Goal: Task Accomplishment & Management: Use online tool/utility

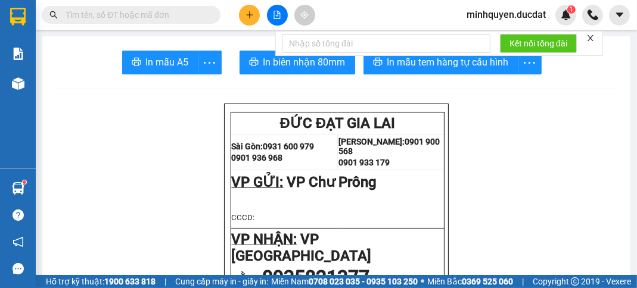
drag, startPoint x: 0, startPoint y: 0, endPoint x: 249, endPoint y: 14, distance: 249.5
click at [249, 14] on icon "plus" at bounding box center [249, 14] width 7 height 1
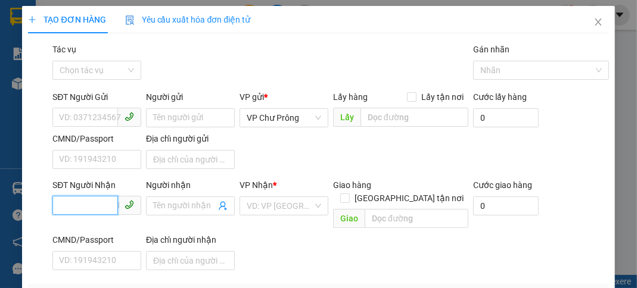
click at [83, 207] on input "SĐT Người Nhận" at bounding box center [85, 205] width 66 height 19
click at [117, 229] on div "0905121475" at bounding box center [95, 229] width 73 height 13
type input "0905121475"
type input "DAKLAK"
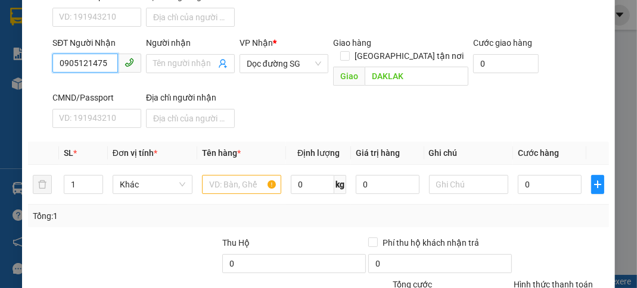
scroll to position [142, 0]
type input "0905121475"
click at [232, 175] on input "text" at bounding box center [242, 184] width 80 height 19
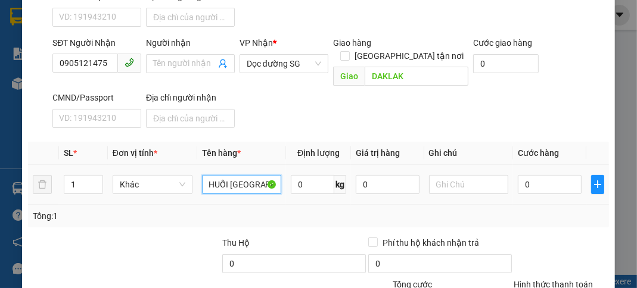
scroll to position [0, 8]
type input "CHUỐI [GEOGRAPHIC_DATA]"
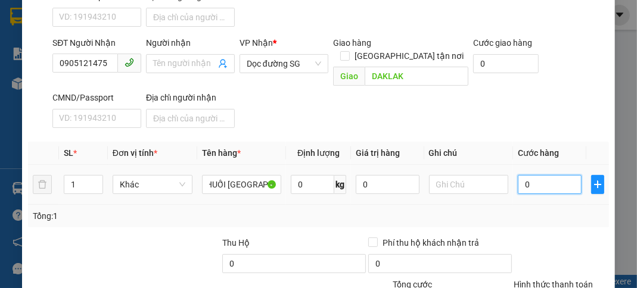
scroll to position [0, 0]
click at [543, 175] on input "0" at bounding box center [549, 184] width 63 height 19
type input "1"
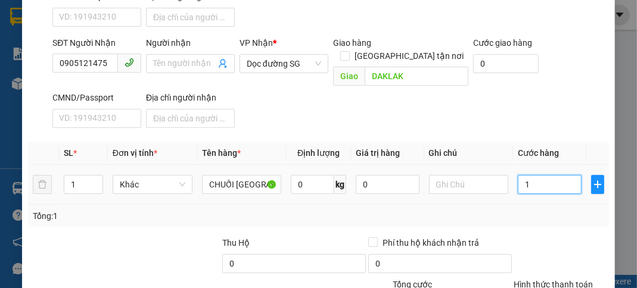
type input "15"
type input "150"
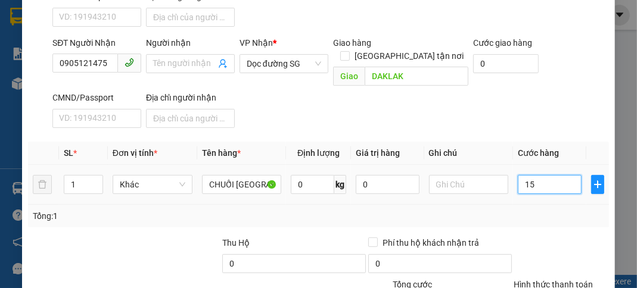
type input "150"
type input "1.500"
type input "15.000"
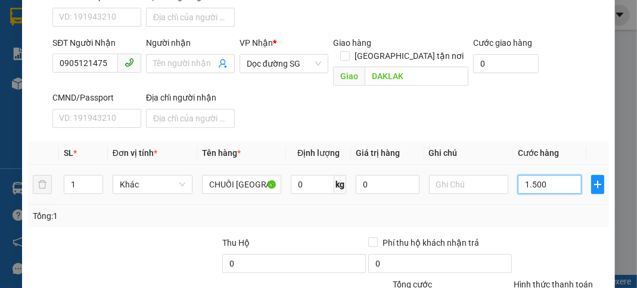
type input "15.000"
type input "150.000"
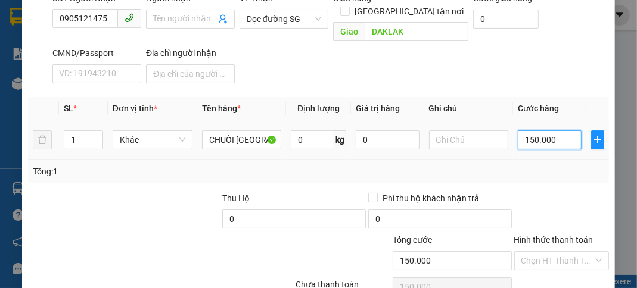
scroll to position [234, 0]
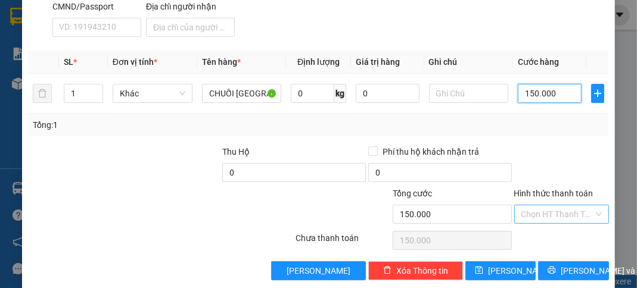
type input "150.000"
click at [551, 206] on input "Hình thức thanh toán" at bounding box center [557, 215] width 72 height 18
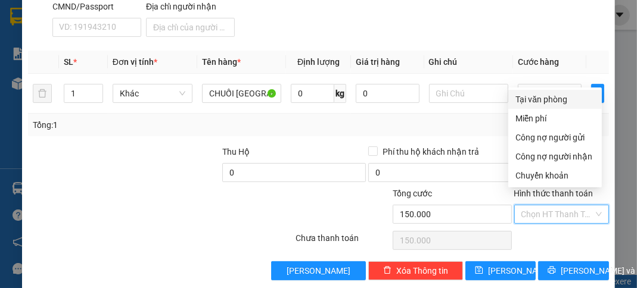
click at [539, 99] on div "Tại văn phòng" at bounding box center [554, 99] width 79 height 13
type input "0"
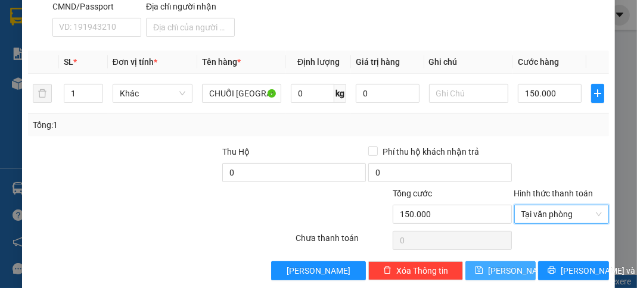
click at [503, 265] on span "[PERSON_NAME]" at bounding box center [520, 271] width 64 height 13
type input "0"
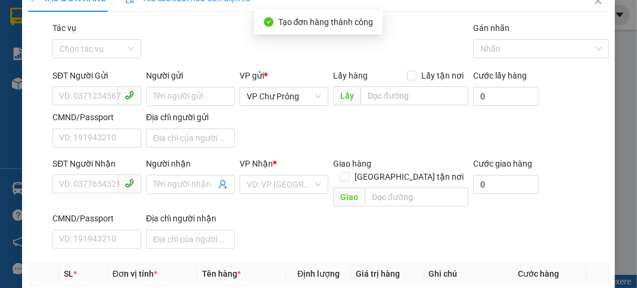
scroll to position [0, 0]
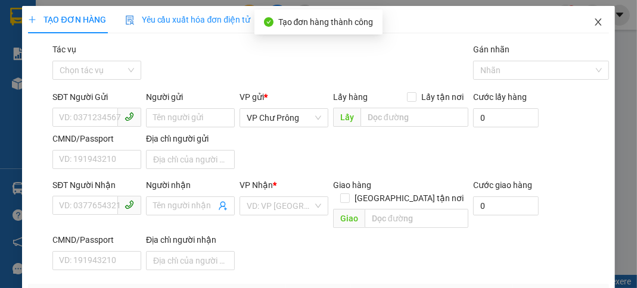
click at [593, 23] on icon "close" at bounding box center [598, 22] width 10 height 10
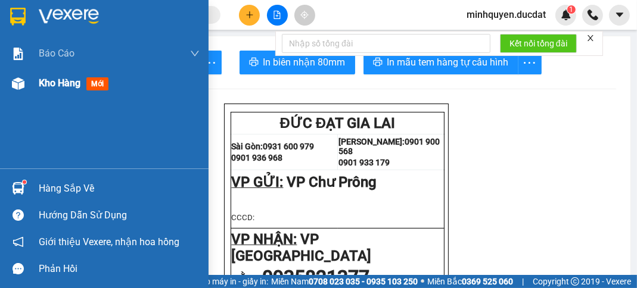
click at [61, 81] on span "Kho hàng" at bounding box center [60, 82] width 42 height 11
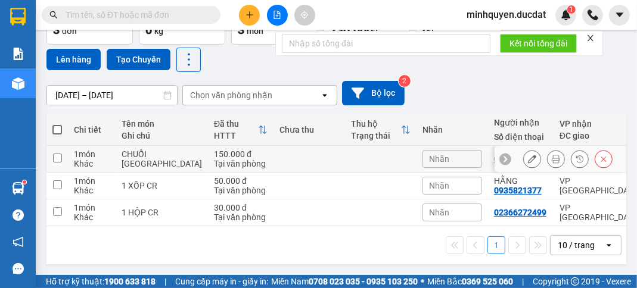
scroll to position [46, 0]
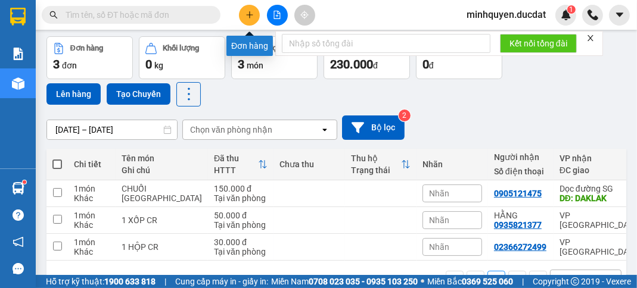
click at [256, 20] on button at bounding box center [249, 15] width 21 height 21
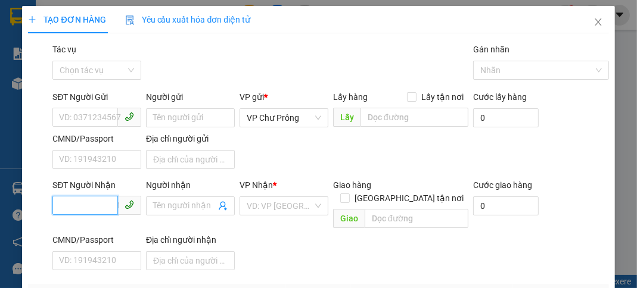
click at [108, 207] on input "SĐT Người Nhận" at bounding box center [85, 205] width 66 height 19
click at [95, 223] on div "0981056566" at bounding box center [95, 229] width 73 height 13
type input "0981056566"
type input "N4 ĐỒNG XOÀI"
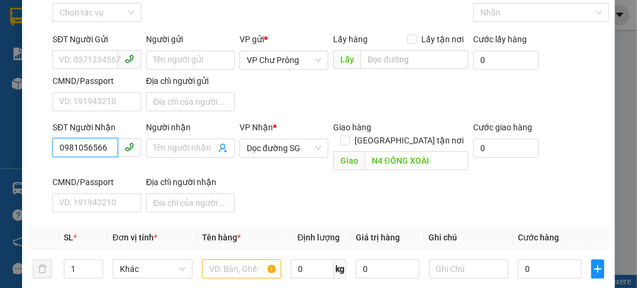
scroll to position [95, 0]
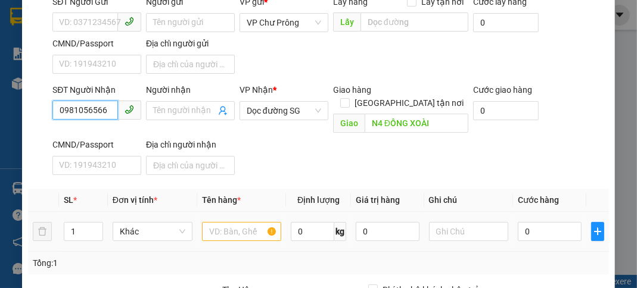
type input "0981056566"
click at [235, 222] on input "text" at bounding box center [242, 231] width 80 height 19
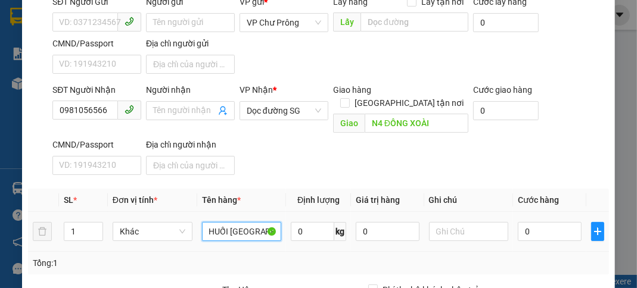
scroll to position [0, 8]
type input "CHUỐI [GEOGRAPHIC_DATA]"
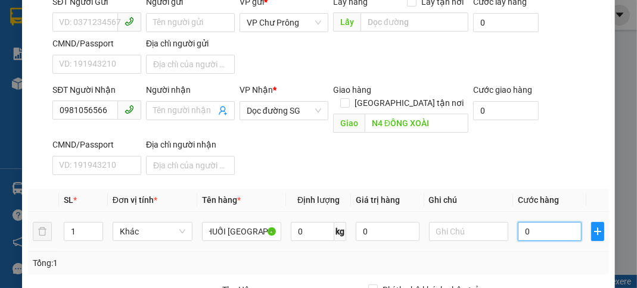
click at [537, 222] on input "0" at bounding box center [549, 231] width 63 height 19
type input "3"
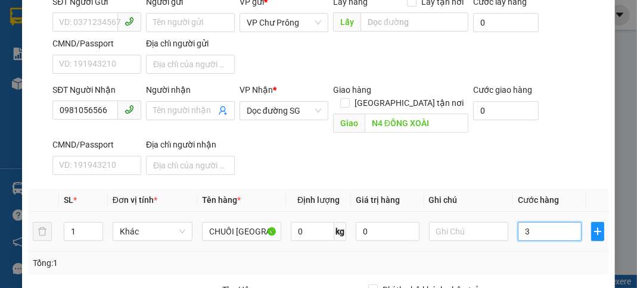
type input "36"
type input "360"
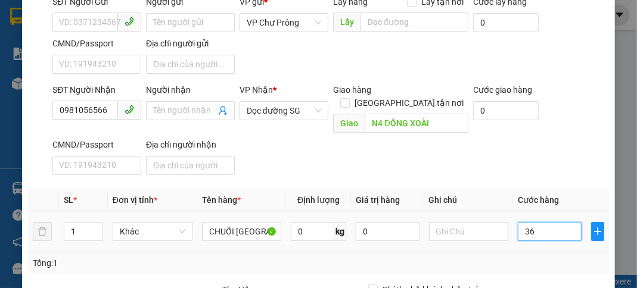
type input "360"
type input "3.600"
type input "36.000"
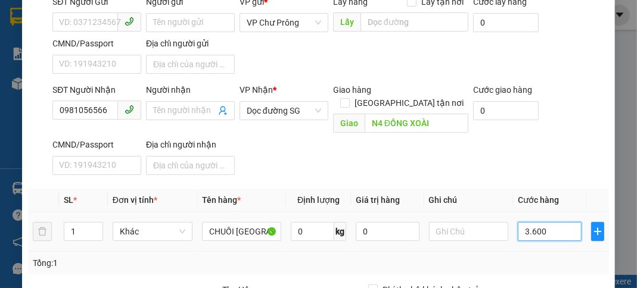
type input "36.000"
type input "360.000"
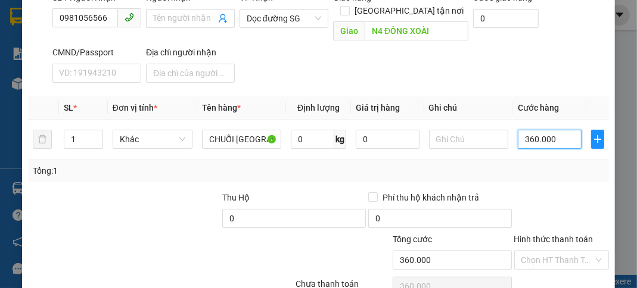
scroll to position [234, 0]
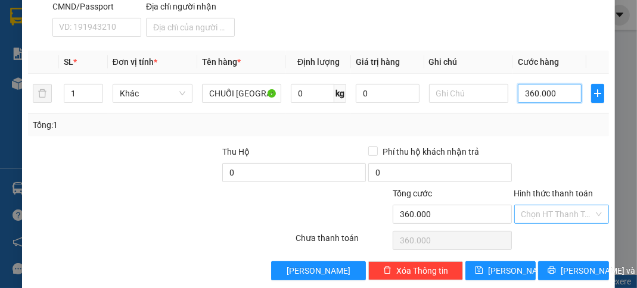
type input "360.000"
click at [525, 206] on input "Hình thức thanh toán" at bounding box center [557, 215] width 72 height 18
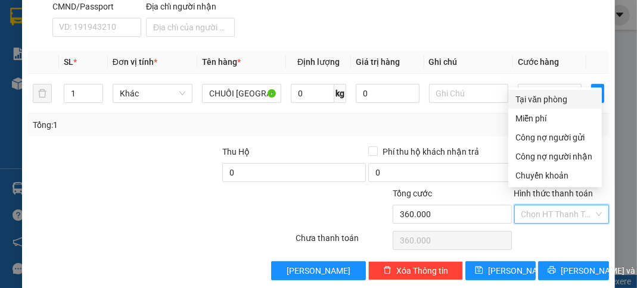
click at [567, 99] on div "Tại văn phòng" at bounding box center [554, 99] width 79 height 13
type input "0"
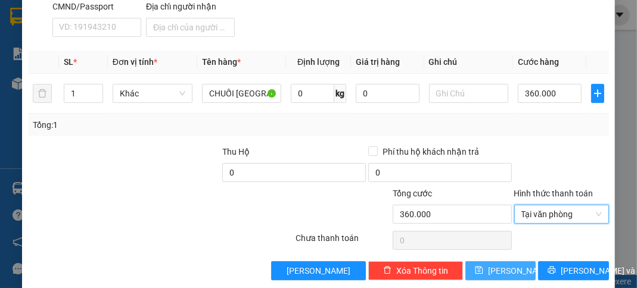
click at [509, 262] on button "[PERSON_NAME]" at bounding box center [500, 271] width 70 height 19
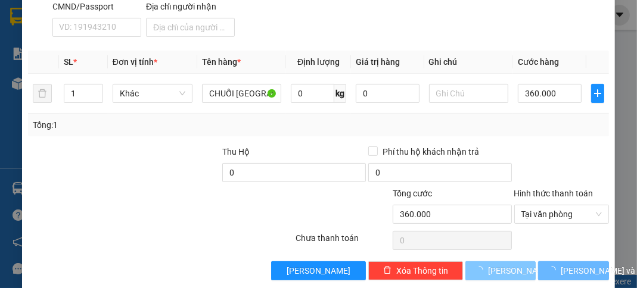
type input "0"
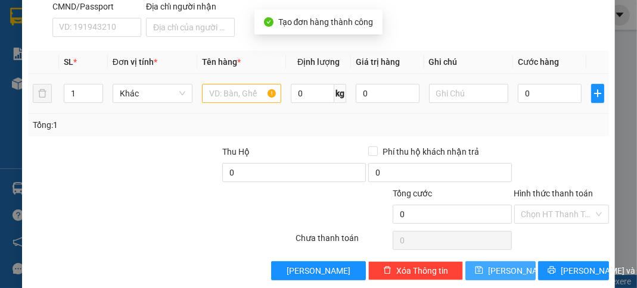
scroll to position [0, 0]
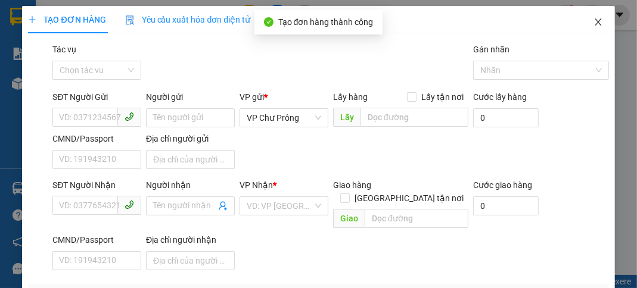
click at [593, 21] on icon "close" at bounding box center [598, 22] width 10 height 10
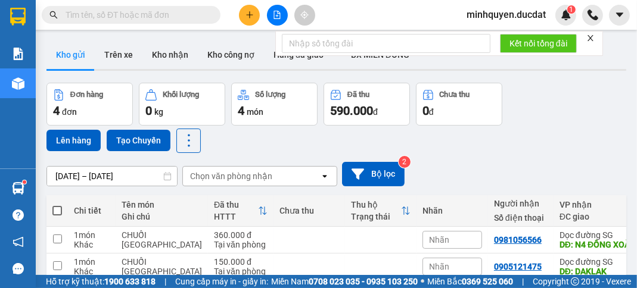
scroll to position [95, 0]
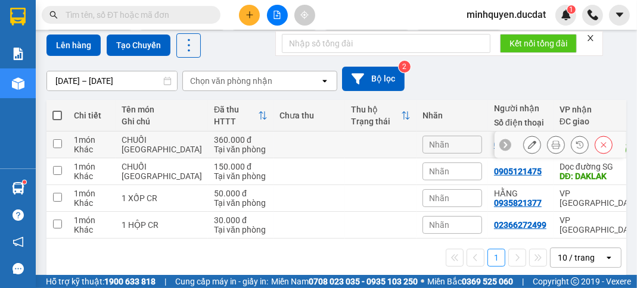
click at [54, 147] on input "checkbox" at bounding box center [57, 143] width 9 height 9
checkbox input "true"
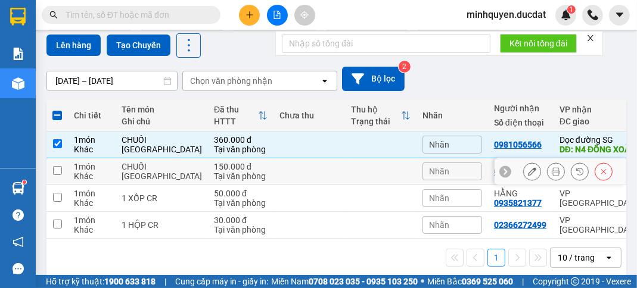
click at [55, 175] on input "checkbox" at bounding box center [57, 170] width 9 height 9
checkbox input "true"
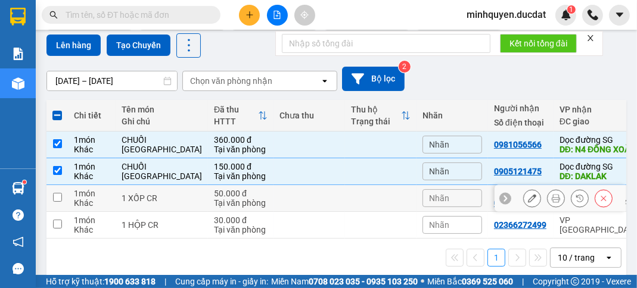
click at [66, 212] on td at bounding box center [56, 198] width 21 height 27
checkbox input "true"
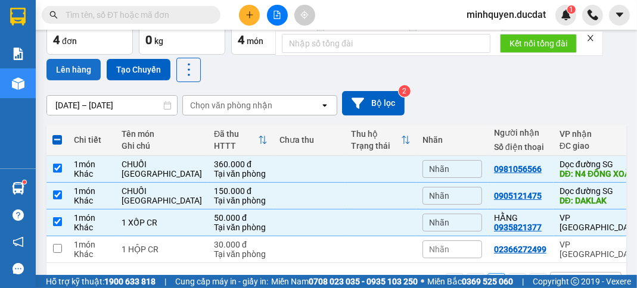
scroll to position [48, 0]
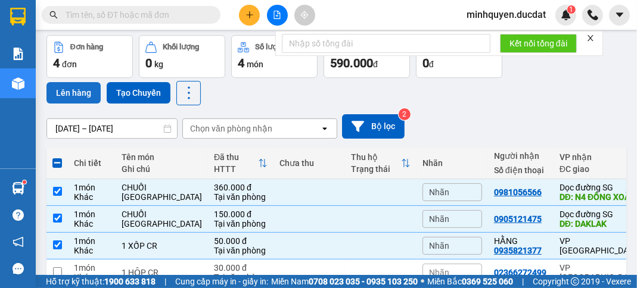
click at [67, 99] on button "Lên hàng" at bounding box center [73, 92] width 54 height 21
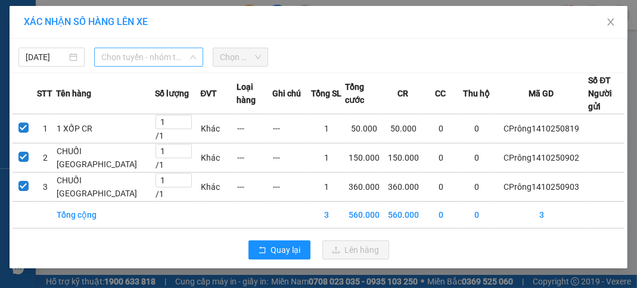
click at [126, 59] on span "Chọn tuyến - nhóm tuyến" at bounding box center [148, 57] width 95 height 18
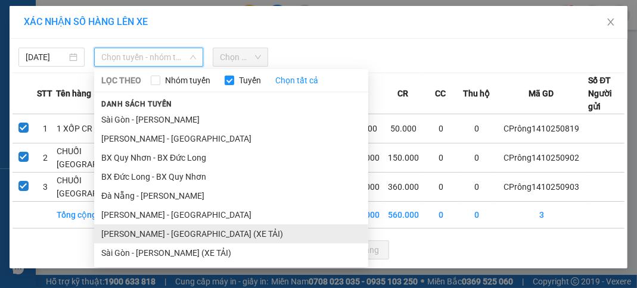
click at [191, 235] on li "[PERSON_NAME] - [GEOGRAPHIC_DATA] (XE TẢI)" at bounding box center [231, 234] width 274 height 19
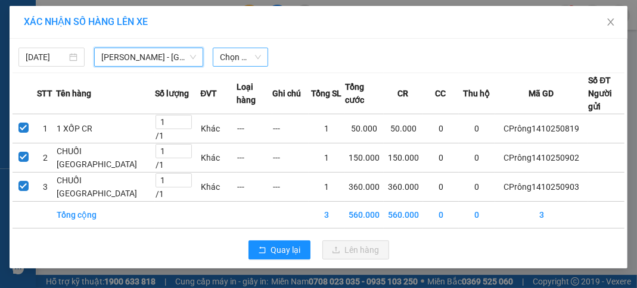
click at [245, 64] on span "Chọn chuyến" at bounding box center [240, 57] width 41 height 18
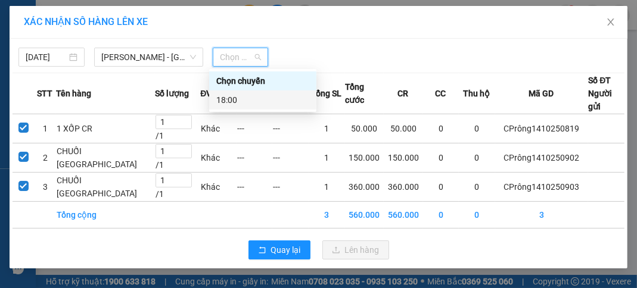
click at [259, 102] on div "18:00" at bounding box center [262, 100] width 93 height 13
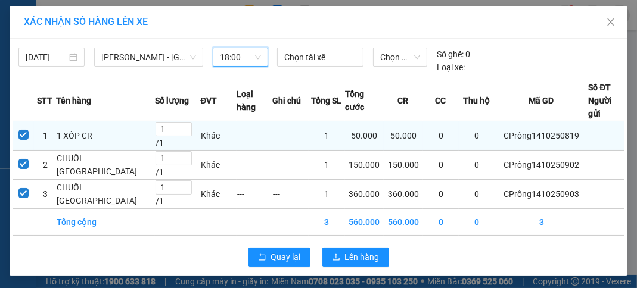
scroll to position [23, 0]
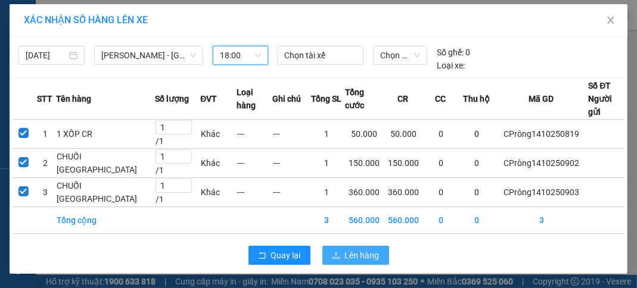
click at [337, 250] on button "Lên hàng" at bounding box center [355, 255] width 67 height 19
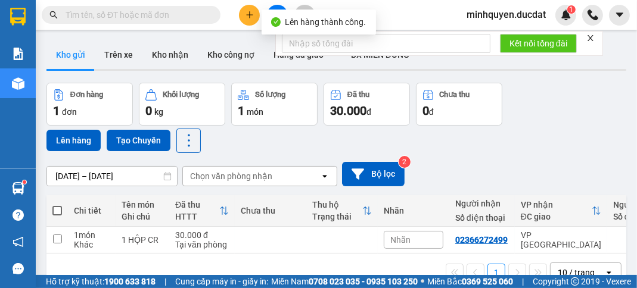
scroll to position [48, 0]
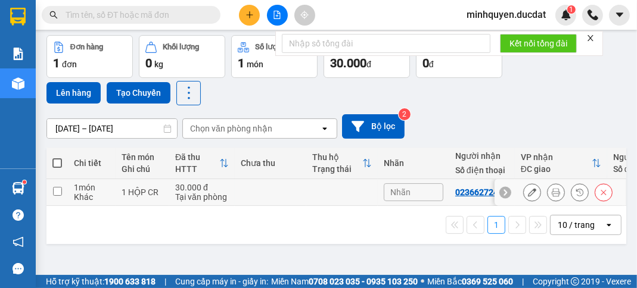
click at [58, 191] on input "checkbox" at bounding box center [57, 191] width 9 height 9
checkbox input "true"
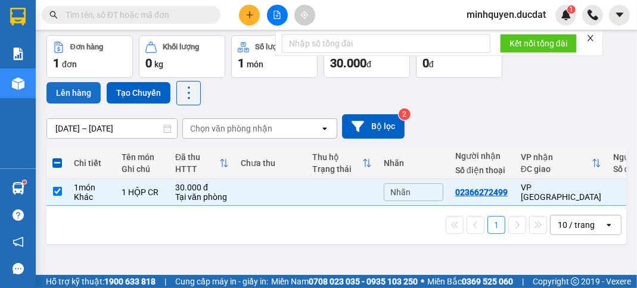
click at [79, 91] on button "Lên hàng" at bounding box center [73, 92] width 54 height 21
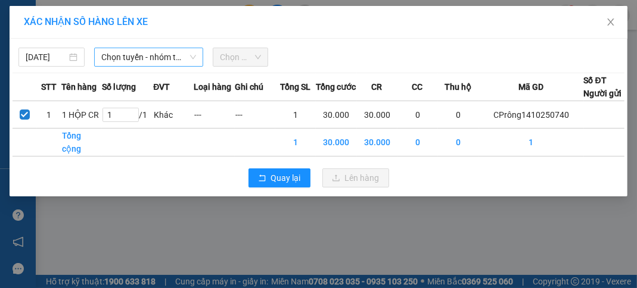
click at [153, 54] on span "Chọn tuyến - nhóm tuyến" at bounding box center [148, 57] width 95 height 18
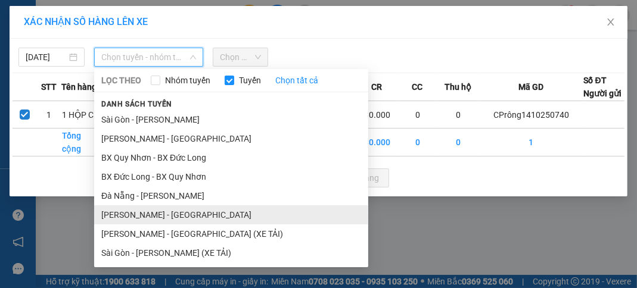
click at [162, 214] on li "[PERSON_NAME] - [GEOGRAPHIC_DATA]" at bounding box center [231, 215] width 274 height 19
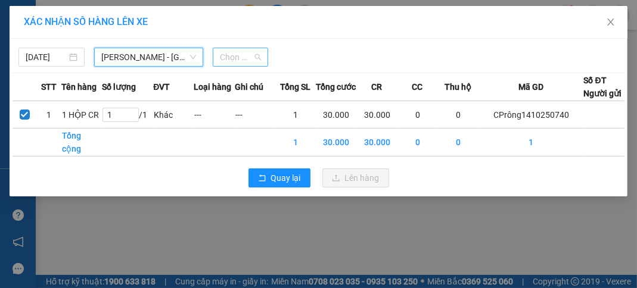
click at [240, 59] on span "Chọn chuyến" at bounding box center [240, 57] width 41 height 18
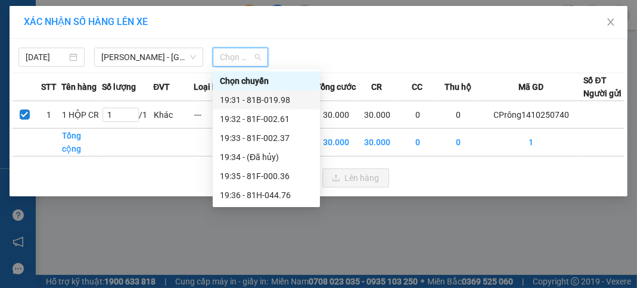
click at [273, 97] on div "19:31 - 81B-019.98" at bounding box center [266, 100] width 93 height 13
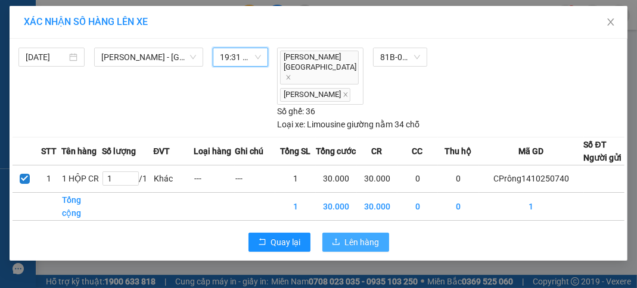
click at [355, 241] on span "Lên hàng" at bounding box center [362, 242] width 35 height 13
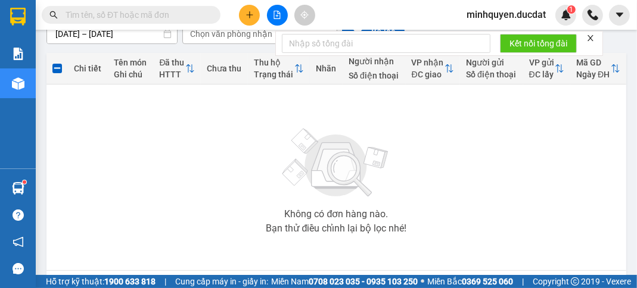
scroll to position [186, 0]
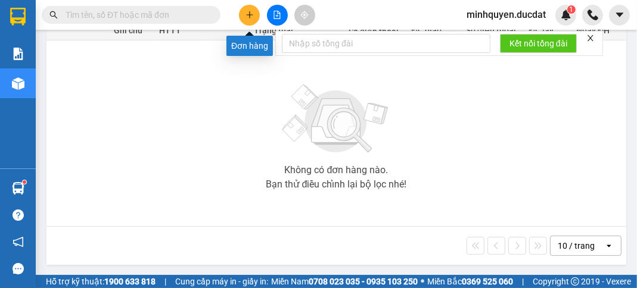
click at [253, 11] on icon "plus" at bounding box center [249, 15] width 8 height 8
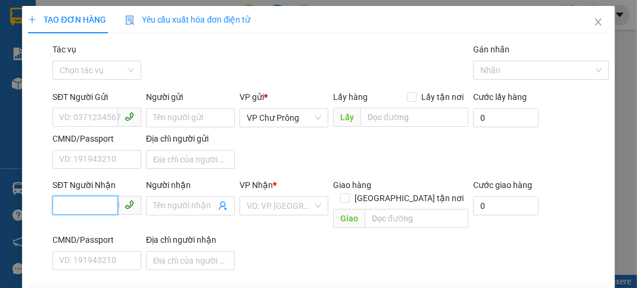
click at [62, 209] on input "SĐT Người Nhận" at bounding box center [85, 205] width 66 height 19
type input "0933363336"
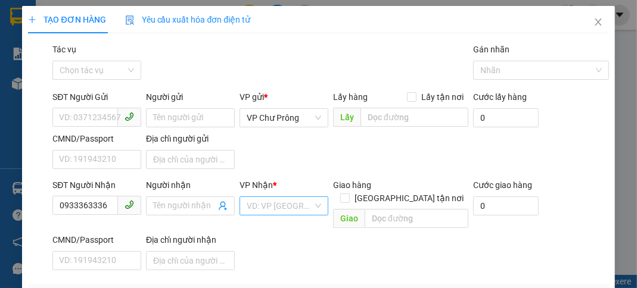
click at [293, 210] on input "search" at bounding box center [280, 206] width 66 height 18
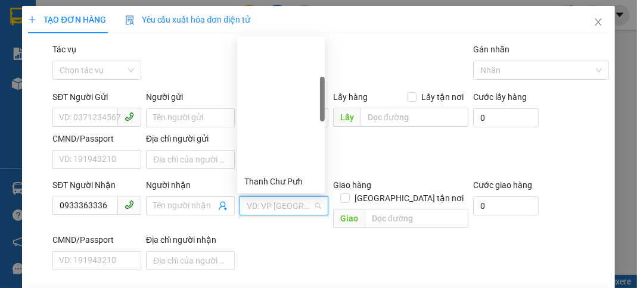
scroll to position [191, 0]
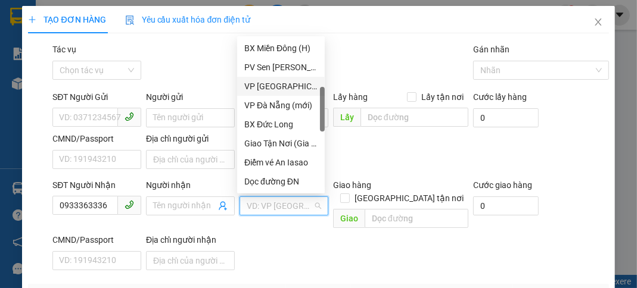
click at [286, 91] on div "VP [GEOGRAPHIC_DATA]" at bounding box center [280, 86] width 73 height 13
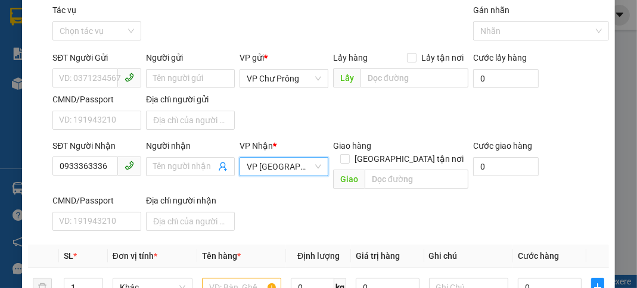
scroll to position [95, 0]
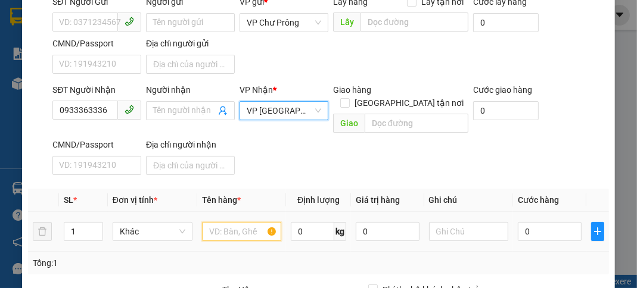
click at [241, 229] on td at bounding box center [241, 232] width 89 height 40
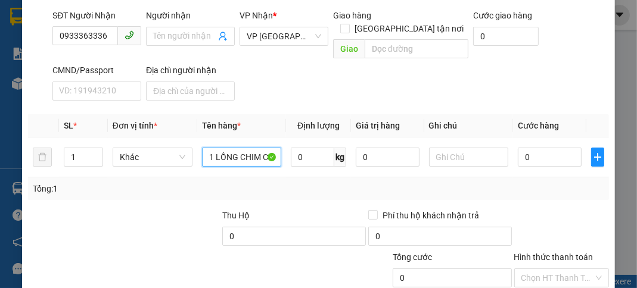
scroll to position [234, 0]
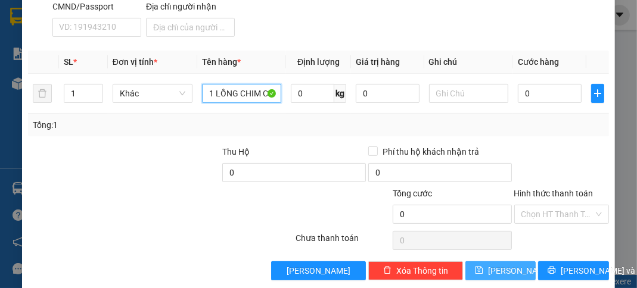
type input "1 LỒNG CHIM CC"
click at [505, 265] on span "[PERSON_NAME]" at bounding box center [520, 271] width 64 height 13
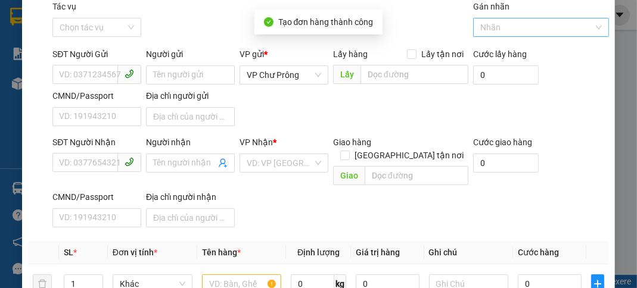
scroll to position [0, 0]
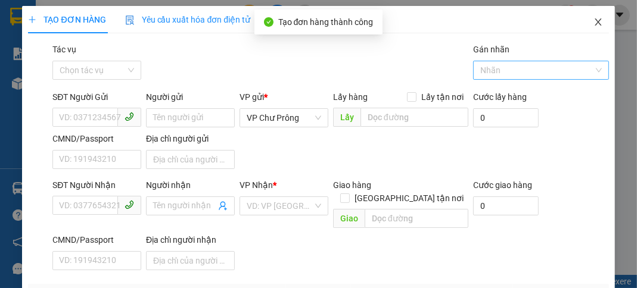
click at [594, 24] on icon "close" at bounding box center [598, 22] width 10 height 10
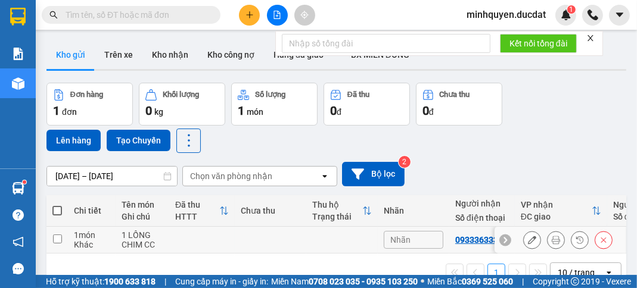
click at [58, 238] on input "checkbox" at bounding box center [57, 239] width 9 height 9
checkbox input "true"
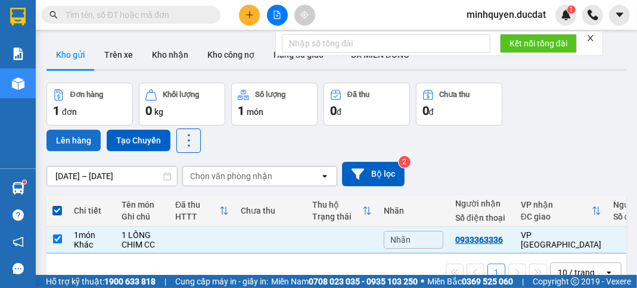
click at [86, 139] on button "Lên hàng" at bounding box center [73, 140] width 54 height 21
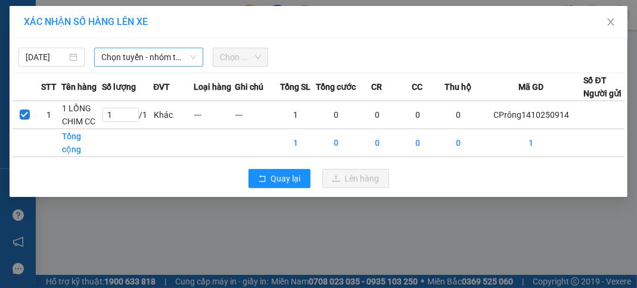
click at [171, 54] on span "Chọn tuyến - nhóm tuyến" at bounding box center [148, 57] width 95 height 18
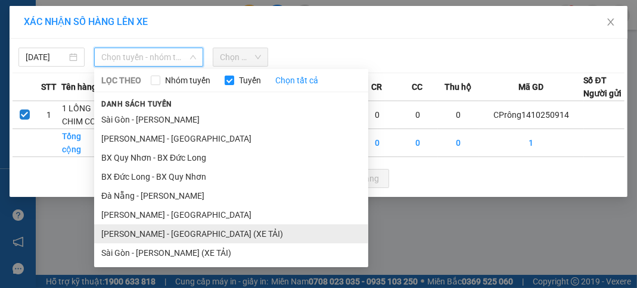
click at [177, 235] on li "[PERSON_NAME] - [GEOGRAPHIC_DATA] (XE TẢI)" at bounding box center [231, 234] width 274 height 19
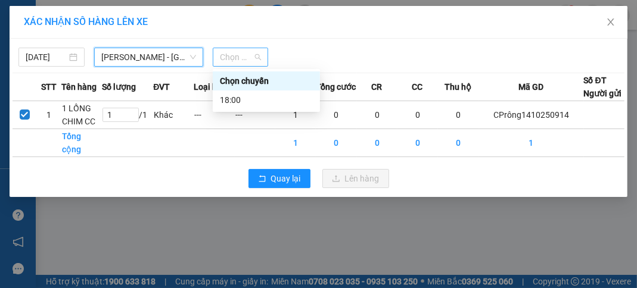
click at [259, 54] on span "Chọn chuyến" at bounding box center [240, 57] width 41 height 18
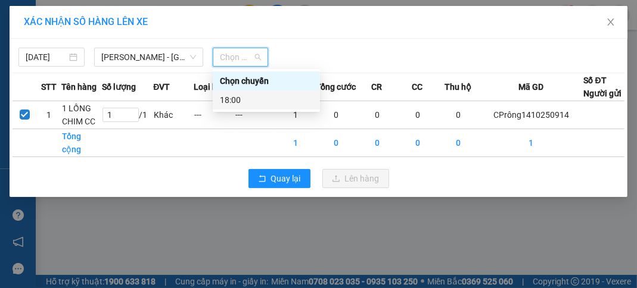
click at [268, 102] on div "18:00" at bounding box center [266, 100] width 93 height 13
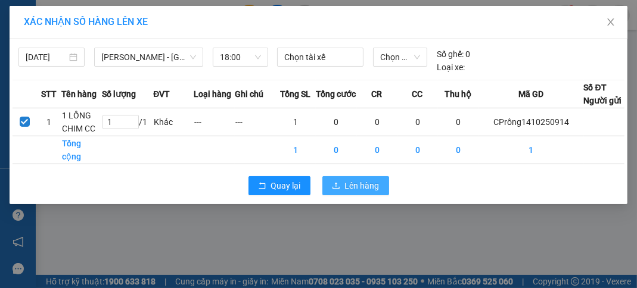
click at [371, 179] on span "Lên hàng" at bounding box center [362, 185] width 35 height 13
